Goal: Check status: Check status

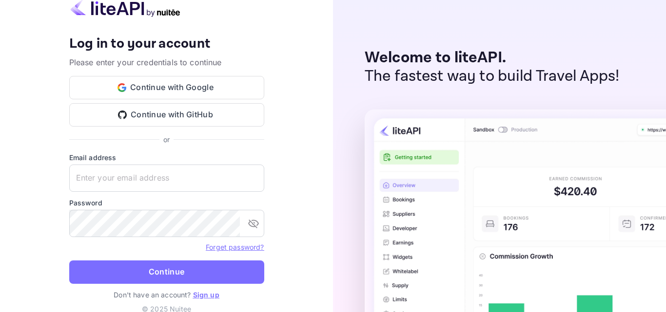
type input "[EMAIL_ADDRESS][DOMAIN_NAME]"
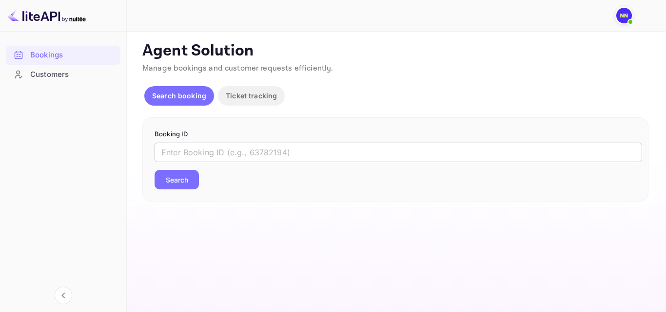
click at [234, 151] on input "text" at bounding box center [397, 152] width 487 height 19
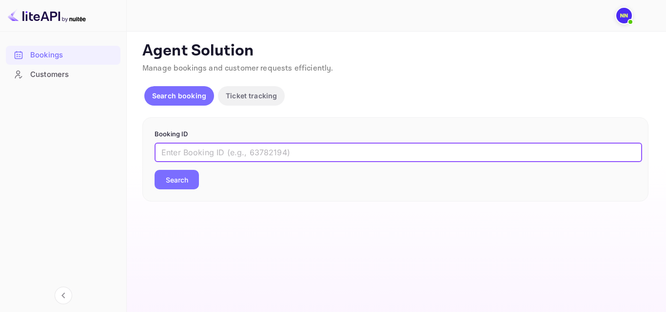
paste input "g2WzJAJYV"
type input "g2WzJAJYV"
click at [186, 177] on button "Search" at bounding box center [176, 179] width 44 height 19
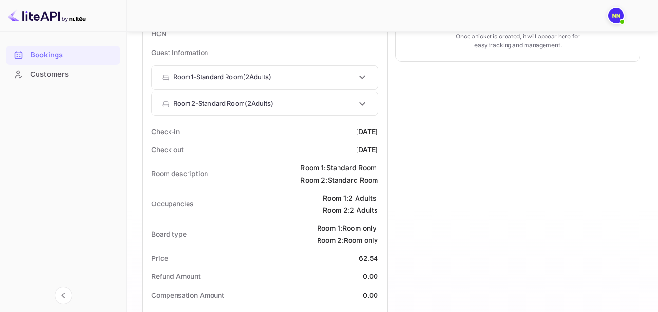
scroll to position [244, 0]
click at [554, 162] on div "Timeline Booking confirmed # 4121299 Supplier ID: 9980333 [DATE] 21:07 Message …" at bounding box center [514, 253] width 253 height 868
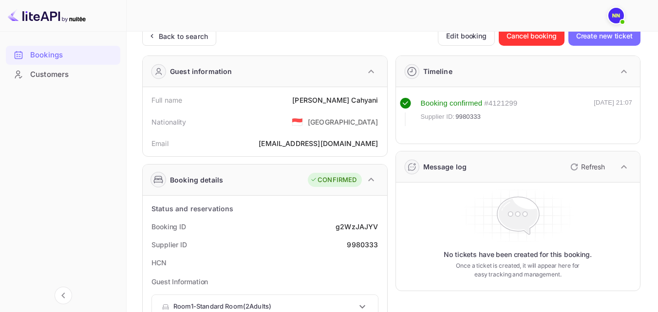
scroll to position [0, 0]
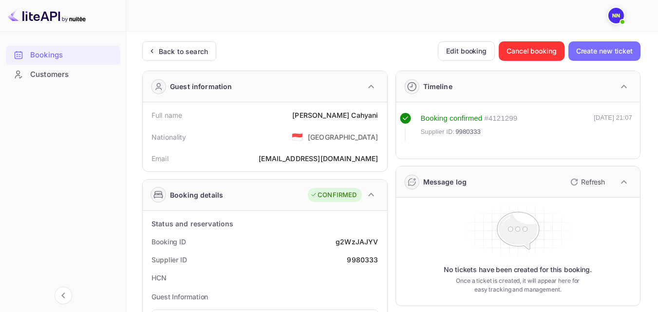
click at [461, 120] on div "Booking confirmed" at bounding box center [452, 118] width 62 height 11
click at [548, 119] on div "Booking confirmed # 4121299 Supplier ID: 9980333 [DATE] 21:07" at bounding box center [516, 127] width 233 height 28
drag, startPoint x: 421, startPoint y: 118, endPoint x: 490, endPoint y: 118, distance: 68.2
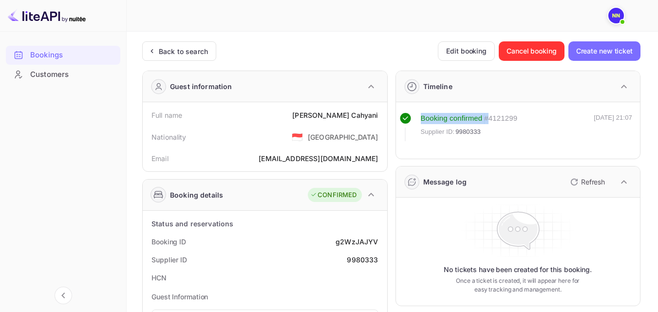
click at [490, 118] on div "Booking confirmed # 4121299" at bounding box center [469, 118] width 97 height 11
click at [497, 135] on div "Supplier ID: 9980333" at bounding box center [469, 132] width 97 height 10
drag, startPoint x: 417, startPoint y: 115, endPoint x: 423, endPoint y: 115, distance: 6.4
click at [421, 115] on div "Booking confirmed # 4121299 Supplier ID: 9980333" at bounding box center [459, 127] width 118 height 28
drag, startPoint x: 421, startPoint y: 118, endPoint x: 483, endPoint y: 116, distance: 61.9
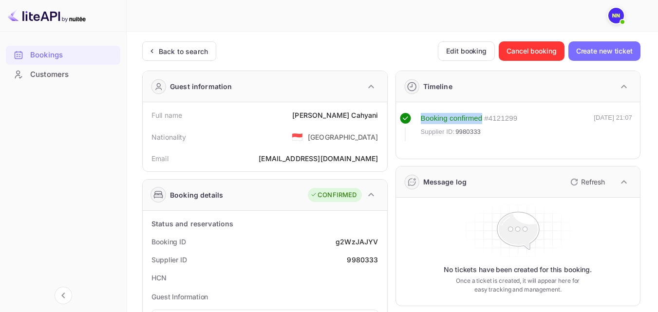
click at [483, 116] on div "Booking confirmed # 4121299" at bounding box center [469, 118] width 97 height 11
